Goal: Information Seeking & Learning: Learn about a topic

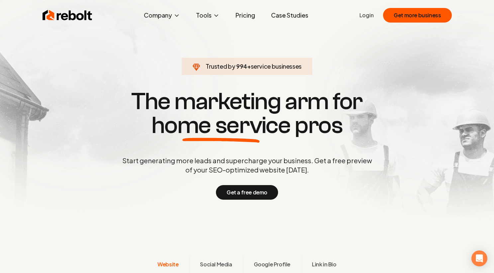
click at [343, 144] on div "Trusted by 994 + service businesses The marketing arm for home service pros Sta…" at bounding box center [247, 144] width 330 height 112
click at [406, 20] on button "Get more business" at bounding box center [417, 15] width 68 height 15
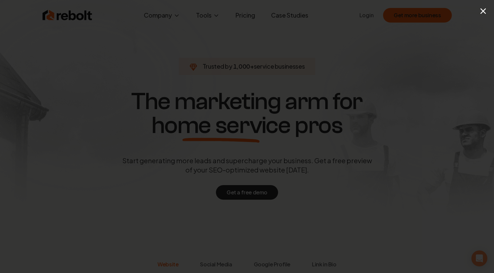
click at [488, 14] on div "×" at bounding box center [490, 10] width 8 height 15
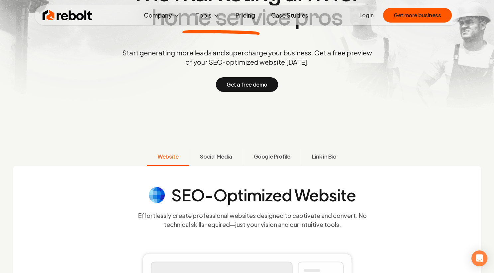
scroll to position [28, 0]
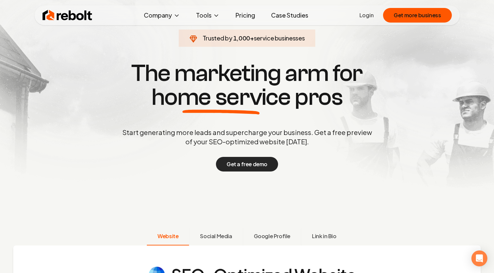
click at [236, 165] on button "Get a free demo" at bounding box center [247, 164] width 62 height 15
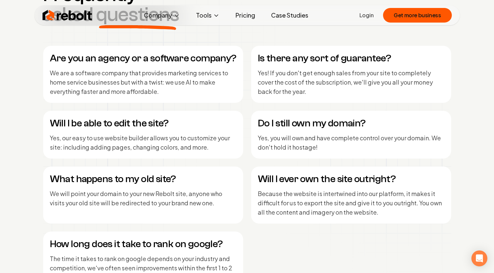
scroll to position [3027, 0]
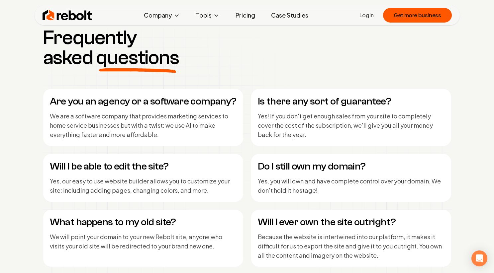
click at [239, 18] on link "Pricing" at bounding box center [245, 15] width 30 height 13
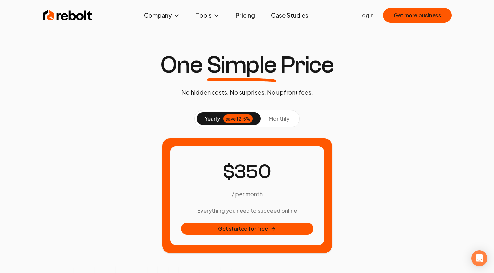
click at [272, 121] on span "monthly" at bounding box center [279, 118] width 21 height 7
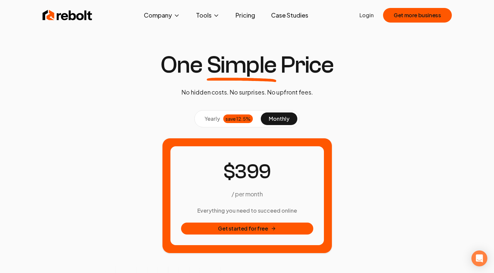
click at [227, 119] on div "save 12.5%" at bounding box center [238, 119] width 30 height 9
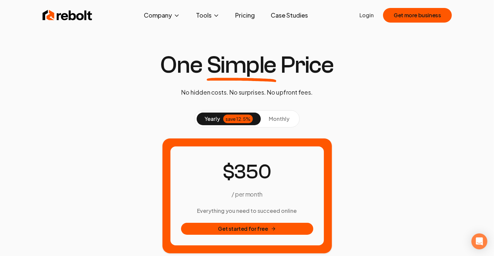
click at [240, 120] on div "save 12.5%" at bounding box center [238, 119] width 30 height 9
click at [249, 173] on span "5" at bounding box center [252, 172] width 12 height 25
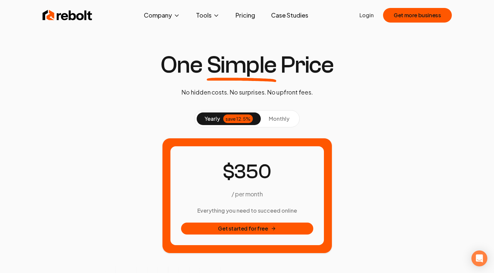
click at [288, 10] on link "Case Studies" at bounding box center [290, 15] width 48 height 13
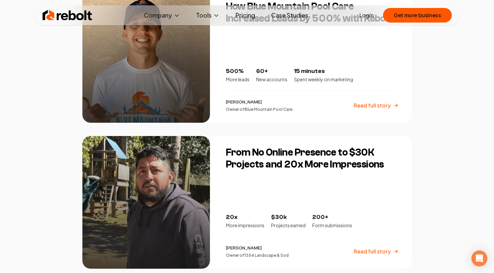
scroll to position [932, 0]
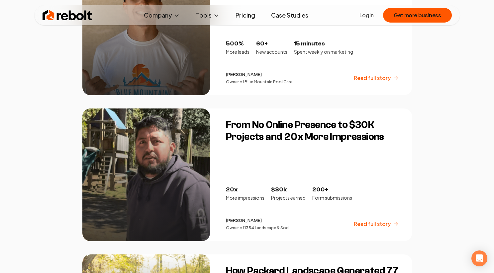
click at [373, 224] on p "Read full story" at bounding box center [372, 224] width 37 height 8
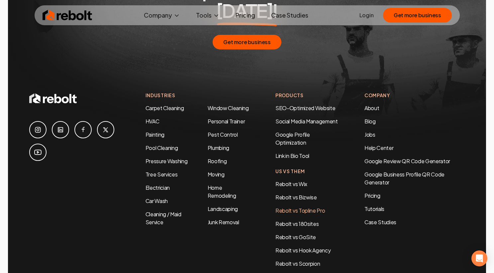
scroll to position [1585, 0]
